Goal: Book appointment/travel/reservation

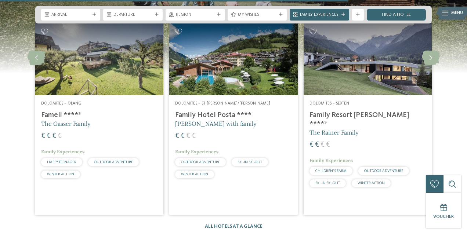
scroll to position [895, 0]
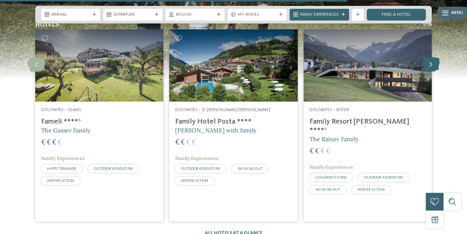
click at [430, 62] on icon at bounding box center [431, 64] width 18 height 15
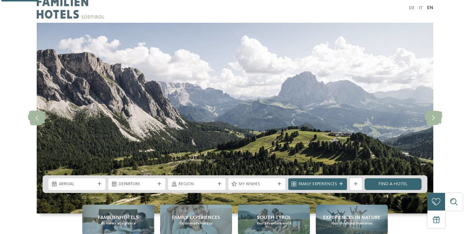
scroll to position [102, 0]
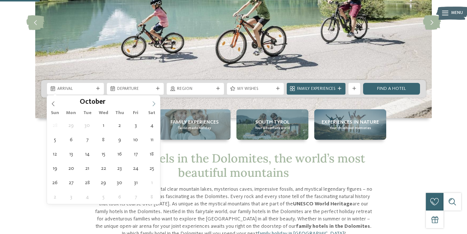
click at [153, 103] on icon at bounding box center [153, 103] width 5 height 5
type input "****"
click at [153, 103] on icon at bounding box center [153, 103] width 5 height 5
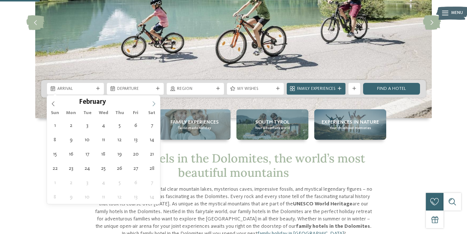
click at [153, 103] on icon at bounding box center [153, 103] width 5 height 5
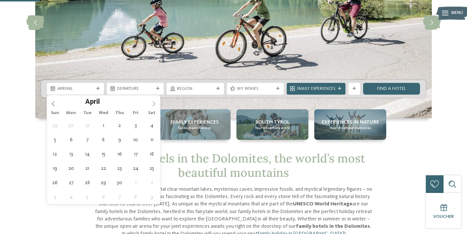
click at [153, 103] on icon at bounding box center [153, 103] width 5 height 5
type div "07.06.2026"
type input "****"
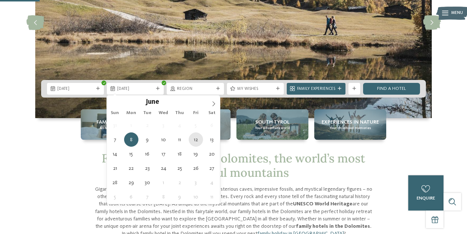
type div "12.06.2026"
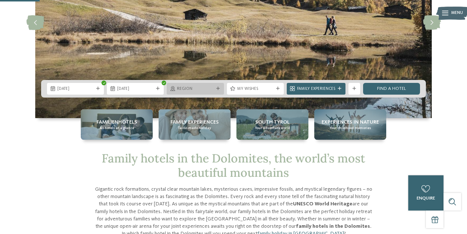
click at [212, 92] on div "Region" at bounding box center [195, 89] width 57 height 12
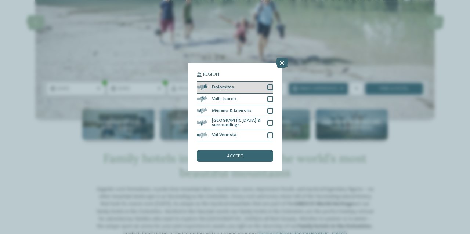
click at [261, 82] on div "Dolomites" at bounding box center [235, 88] width 76 height 12
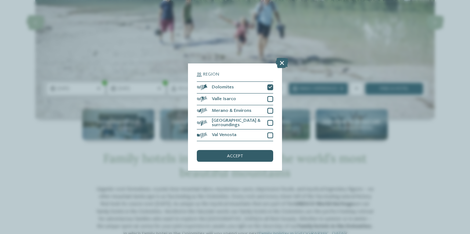
click at [235, 154] on span "accept" at bounding box center [235, 156] width 16 height 5
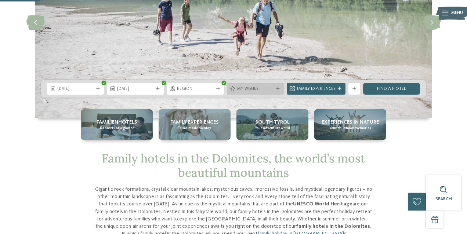
click at [243, 89] on span "My wishes" at bounding box center [255, 89] width 36 height 6
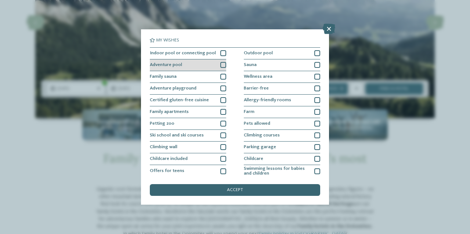
click at [215, 65] on div "Adventure pool" at bounding box center [188, 66] width 76 height 12
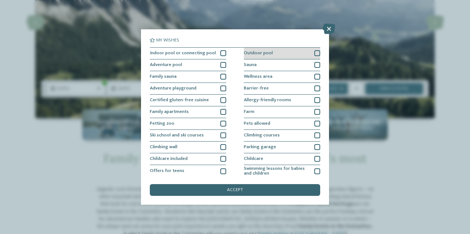
click at [274, 54] on div "Outdoor pool" at bounding box center [282, 54] width 76 height 12
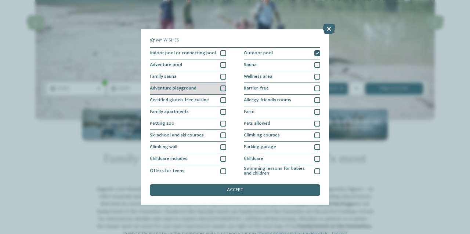
scroll to position [0, 0]
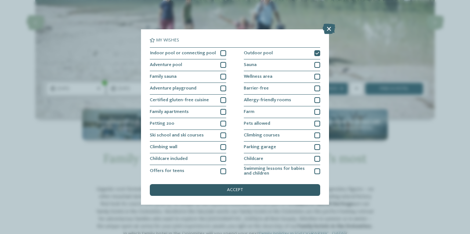
click at [254, 184] on div "accept" at bounding box center [235, 190] width 170 height 12
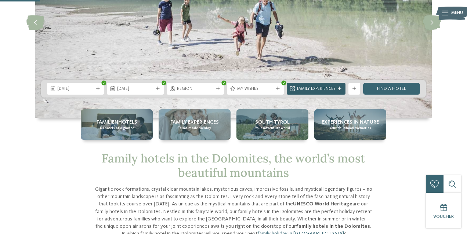
click at [322, 88] on span "Family Experiences" at bounding box center [316, 89] width 38 height 6
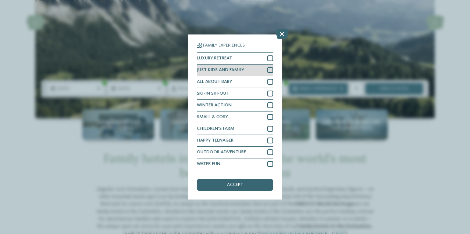
click at [241, 68] on span "JUST KIDS AND FAMILY" at bounding box center [220, 70] width 47 height 5
click at [234, 76] on div "ALL ABOUT BABY" at bounding box center [235, 82] width 76 height 12
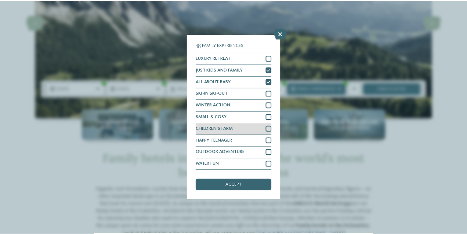
scroll to position [48, 0]
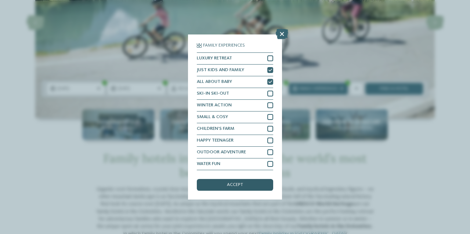
click at [233, 179] on div "accept" at bounding box center [235, 185] width 76 height 12
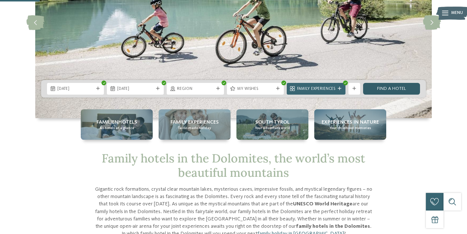
click at [386, 86] on link "Find a hotel" at bounding box center [391, 89] width 57 height 12
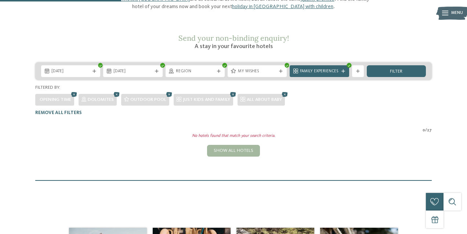
scroll to position [88, 0]
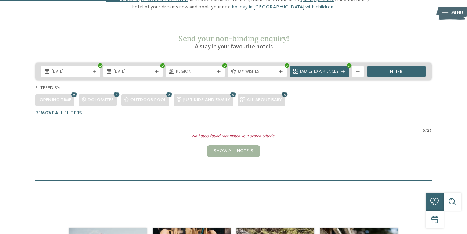
click at [285, 91] on icon at bounding box center [285, 95] width 9 height 8
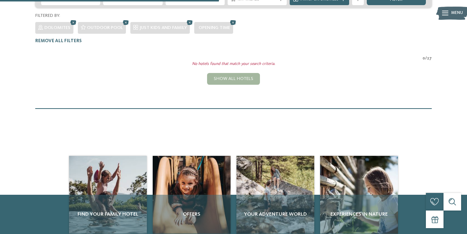
scroll to position [166, 0]
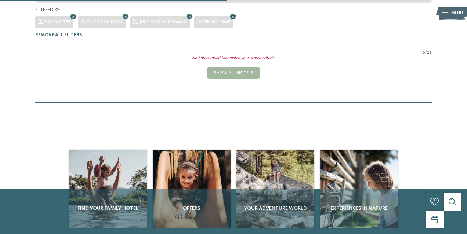
click at [233, 13] on icon at bounding box center [233, 17] width 9 height 8
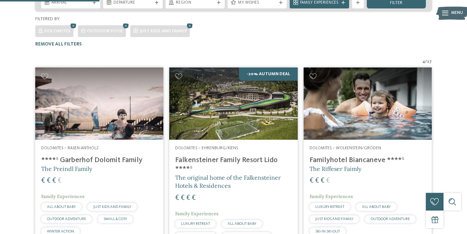
scroll to position [150, 0]
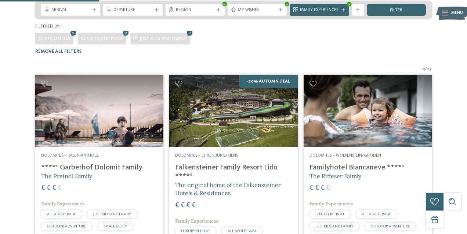
click at [188, 30] on icon at bounding box center [190, 34] width 9 height 8
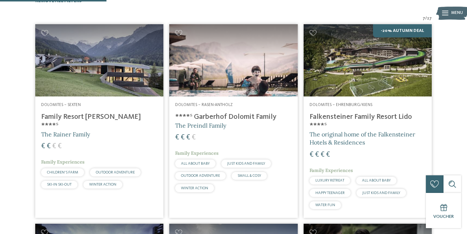
scroll to position [203, 0]
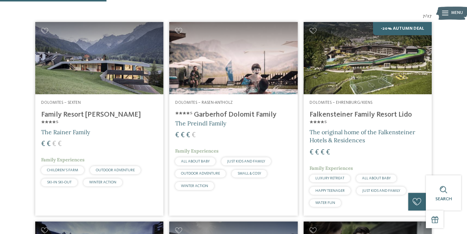
click at [230, 38] on img at bounding box center [233, 58] width 128 height 72
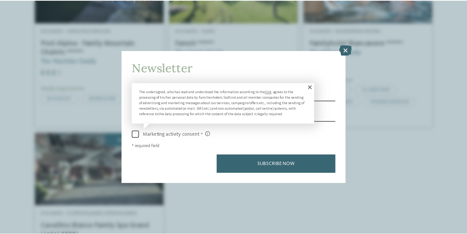
scroll to position [15, 0]
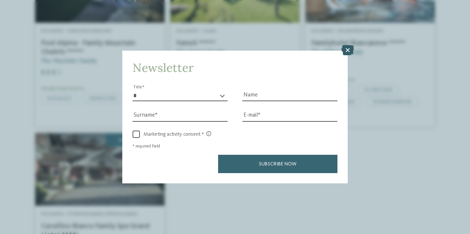
click at [346, 45] on icon at bounding box center [348, 50] width 12 height 10
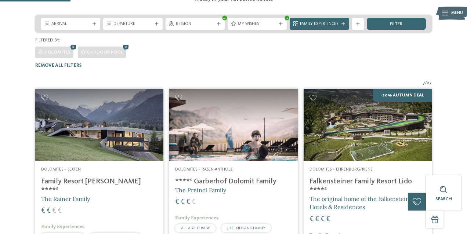
scroll to position [137, 0]
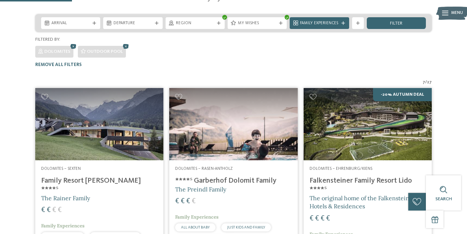
click at [94, 112] on img at bounding box center [99, 124] width 128 height 72
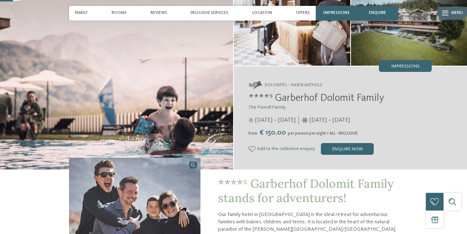
click at [93, 98] on img at bounding box center [116, 74] width 233 height 191
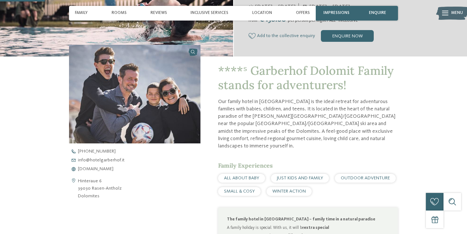
scroll to position [246, 0]
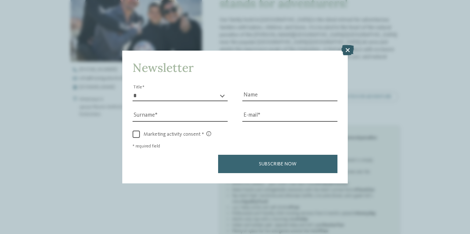
click at [348, 45] on icon at bounding box center [348, 50] width 12 height 10
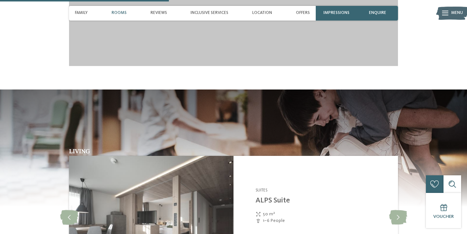
scroll to position [829, 0]
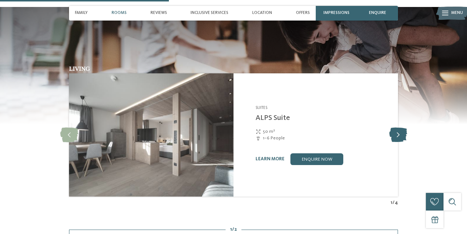
click at [399, 128] on icon at bounding box center [398, 135] width 18 height 15
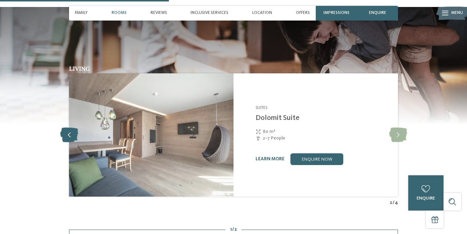
click at [67, 128] on icon at bounding box center [69, 135] width 18 height 15
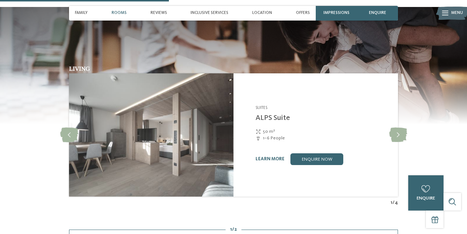
click at [172, 126] on img at bounding box center [151, 134] width 165 height 123
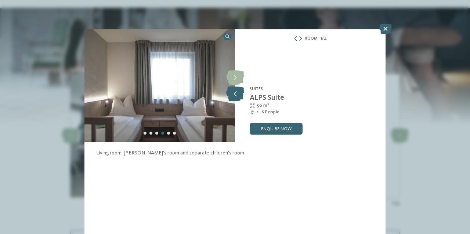
click at [233, 94] on icon at bounding box center [235, 94] width 18 height 15
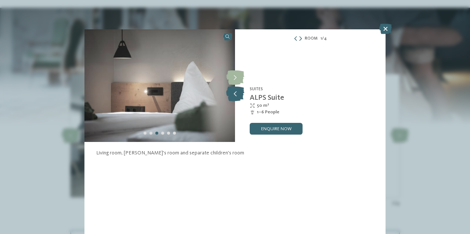
click at [233, 94] on icon at bounding box center [235, 94] width 18 height 15
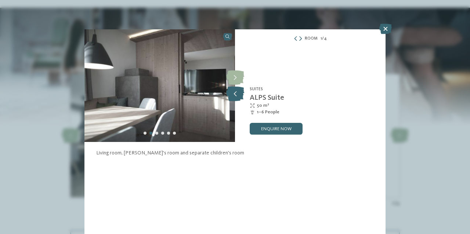
click at [233, 94] on icon at bounding box center [235, 94] width 18 height 15
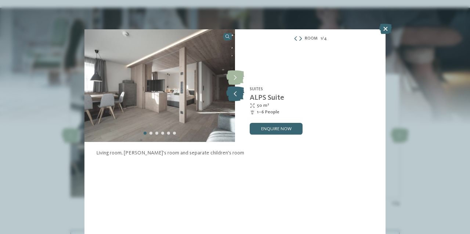
click at [233, 94] on icon at bounding box center [235, 94] width 18 height 15
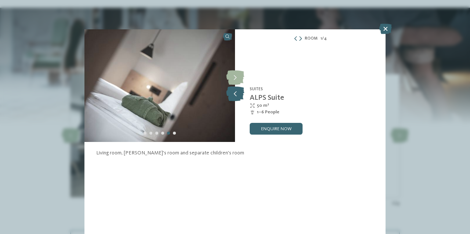
click at [233, 94] on icon at bounding box center [235, 94] width 18 height 15
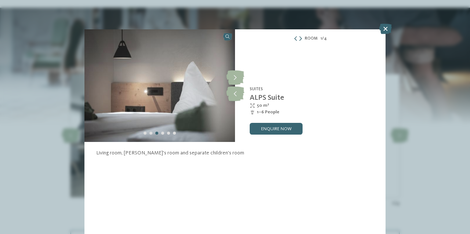
click at [424, 106] on div "Room 1 / 4 slide 1 of 4 slide 3" at bounding box center [235, 117] width 470 height 234
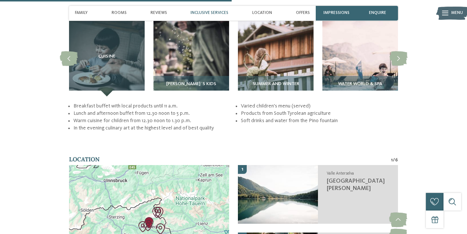
scroll to position [1139, 0]
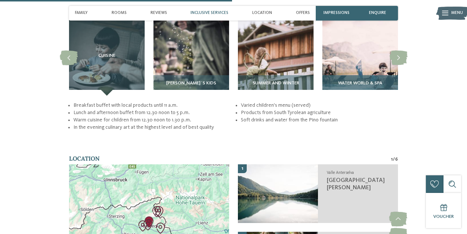
click at [358, 81] on span "Water world & Spa" at bounding box center [360, 83] width 44 height 5
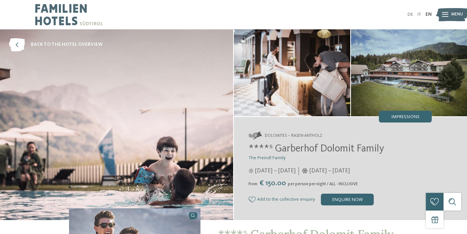
scroll to position [-1, 0]
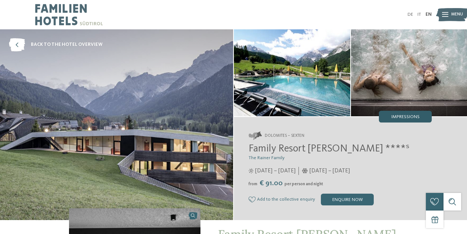
click at [413, 113] on div "Impressions" at bounding box center [405, 117] width 53 height 12
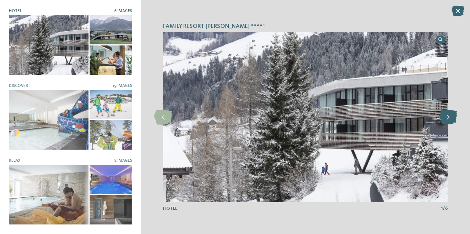
click at [454, 118] on icon at bounding box center [448, 117] width 18 height 15
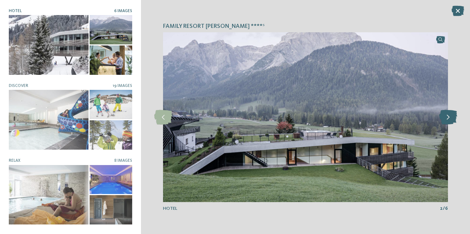
click at [454, 118] on icon at bounding box center [448, 117] width 18 height 15
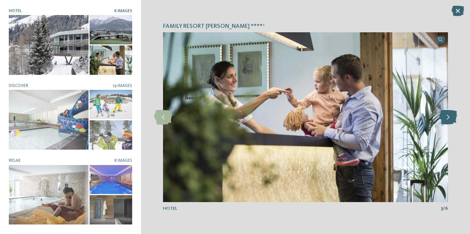
click at [454, 118] on icon at bounding box center [448, 117] width 18 height 15
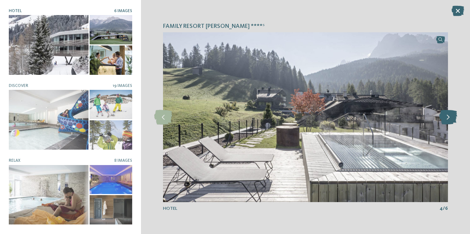
click at [454, 118] on icon at bounding box center [448, 117] width 18 height 15
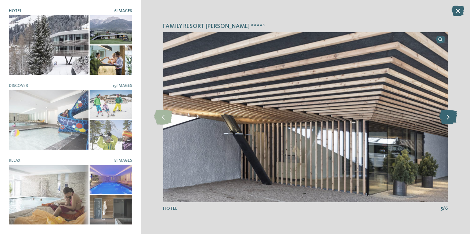
click at [454, 118] on icon at bounding box center [448, 117] width 18 height 15
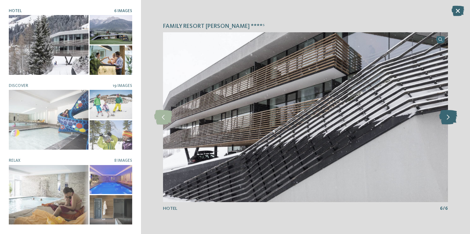
click at [454, 118] on icon at bounding box center [448, 117] width 18 height 15
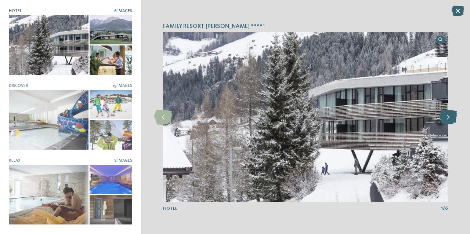
click at [454, 118] on icon at bounding box center [448, 117] width 18 height 15
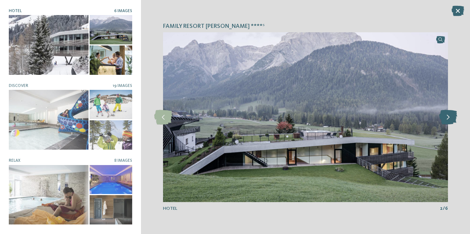
click at [454, 118] on icon at bounding box center [448, 117] width 18 height 15
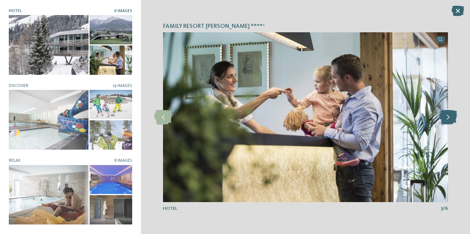
click at [454, 118] on icon at bounding box center [448, 117] width 18 height 15
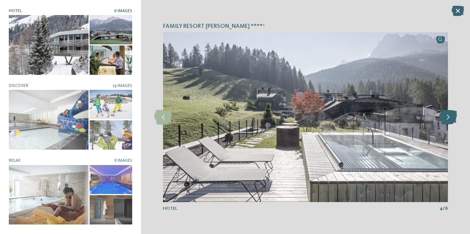
click at [454, 118] on icon at bounding box center [448, 117] width 18 height 15
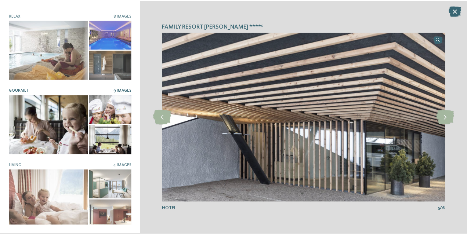
scroll to position [145, 0]
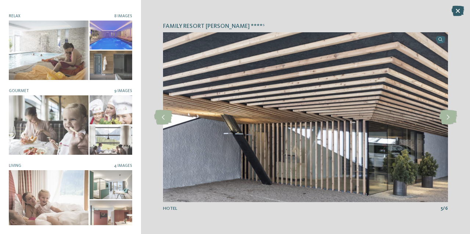
click at [456, 8] on icon at bounding box center [458, 11] width 12 height 10
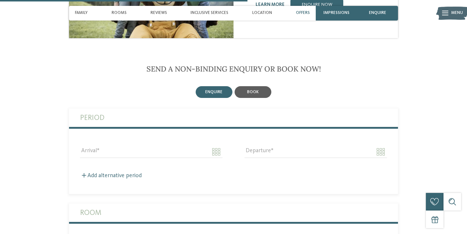
scroll to position [866, 0]
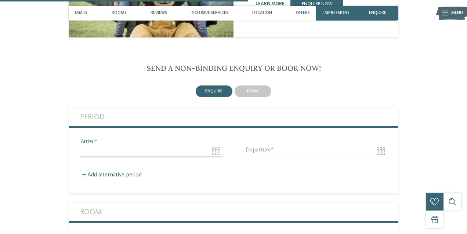
click at [207, 145] on input "Arrival" at bounding box center [151, 151] width 143 height 12
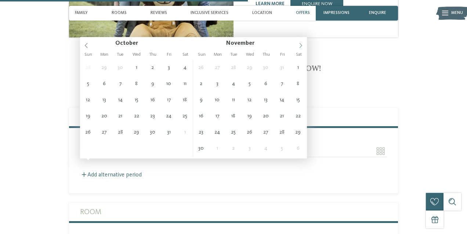
click at [301, 43] on span at bounding box center [301, 43] width 12 height 12
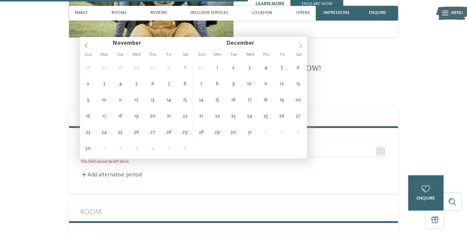
click at [301, 43] on span at bounding box center [301, 43] width 12 height 12
type input "****"
click at [301, 43] on span at bounding box center [301, 43] width 12 height 12
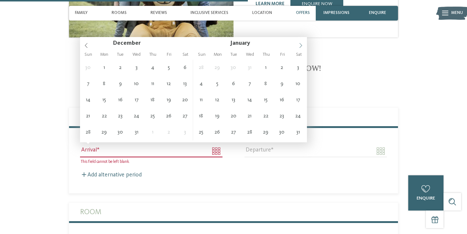
type input "****"
click at [301, 43] on span at bounding box center [301, 43] width 12 height 12
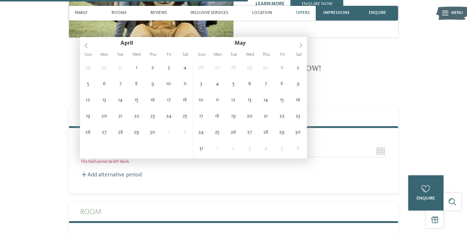
click at [301, 43] on span at bounding box center [301, 43] width 12 height 12
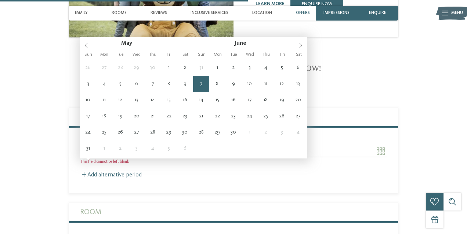
type input "**********"
type input "****"
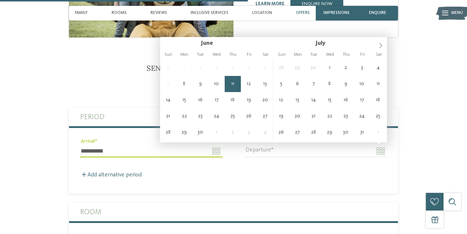
type input "**********"
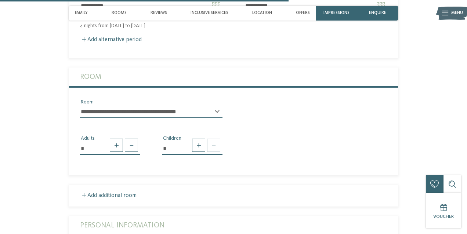
scroll to position [1014, 0]
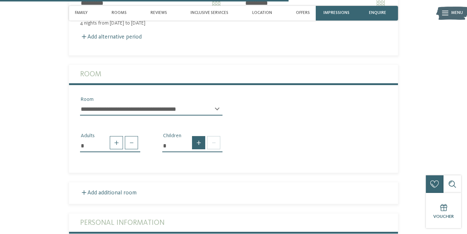
click at [201, 138] on span at bounding box center [198, 142] width 13 height 13
type input "*"
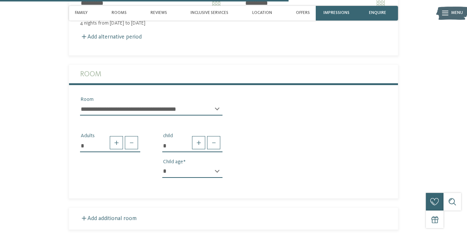
select select "*"
click at [262, 144] on div "* Adults * child * * * * * * * * * * * ** ** ** ** ** ** ** ** Child age" at bounding box center [233, 153] width 329 height 62
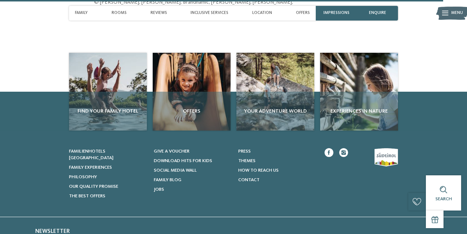
scroll to position [1595, 0]
